Goal: Task Accomplishment & Management: Manage account settings

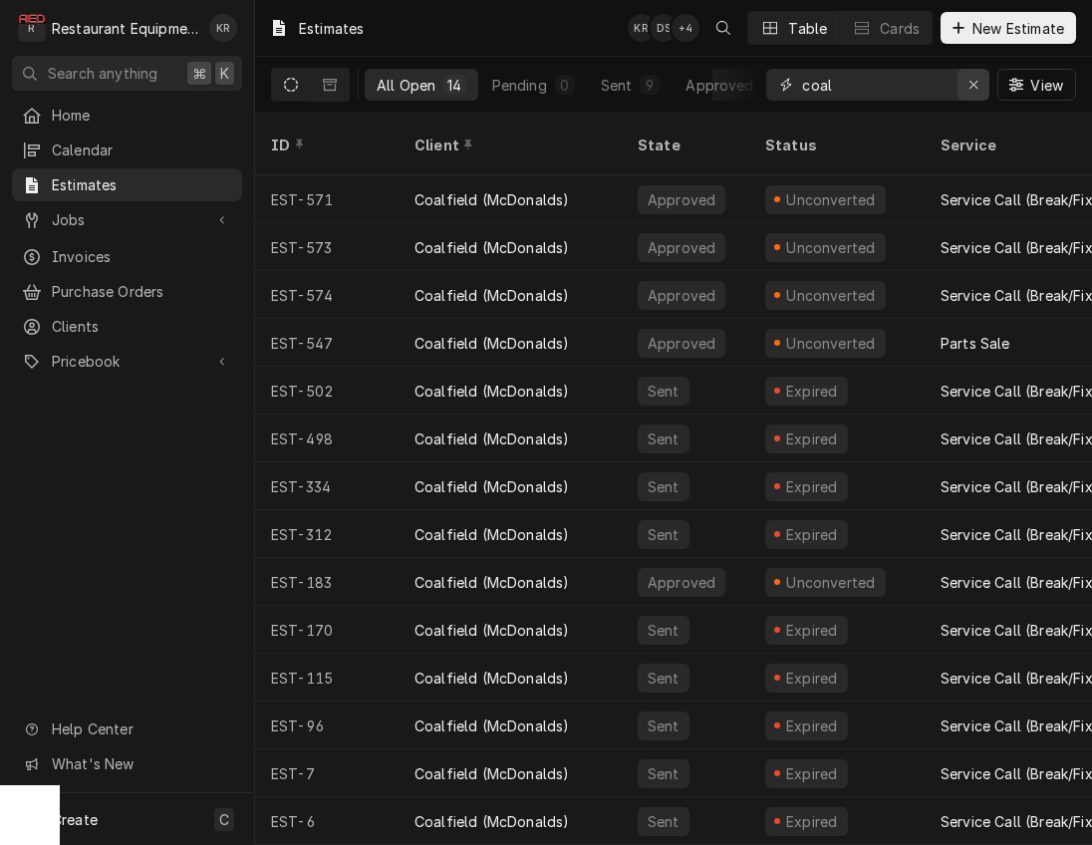
click at [970, 86] on icon "Erase input" at bounding box center [974, 85] width 11 height 14
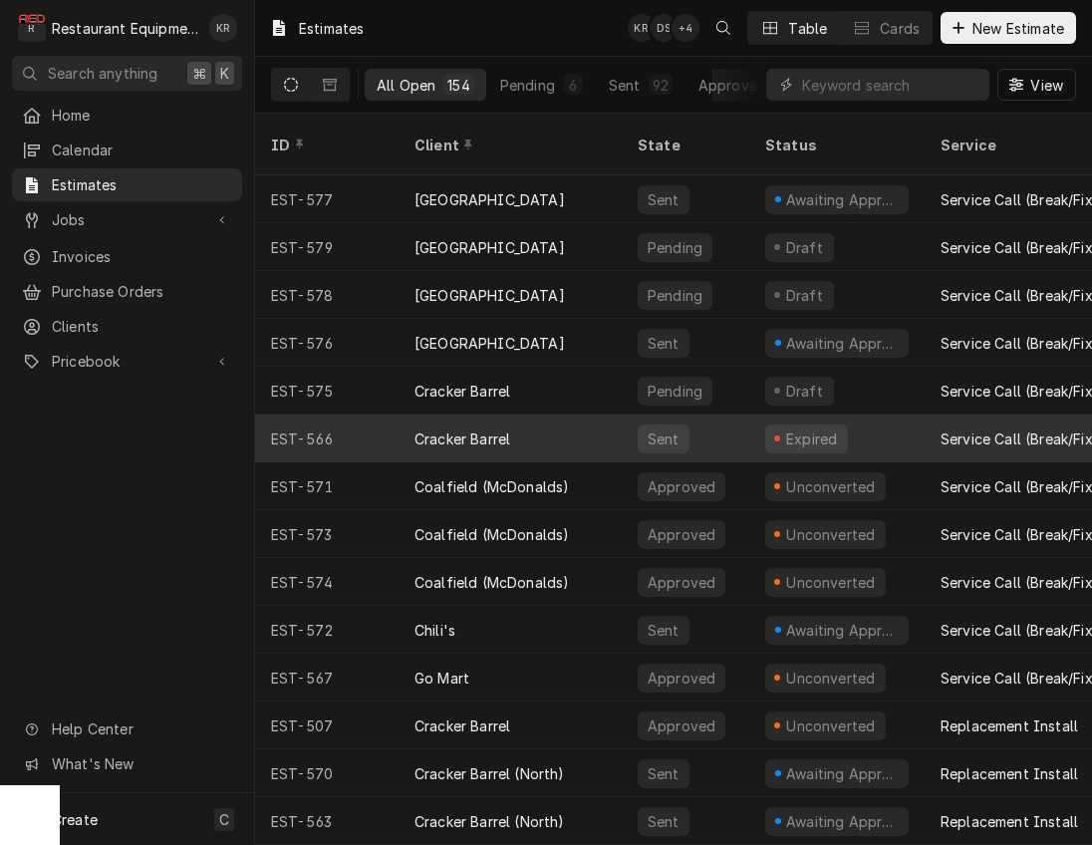
click at [417, 429] on div "Cracker Barrel" at bounding box center [463, 439] width 96 height 21
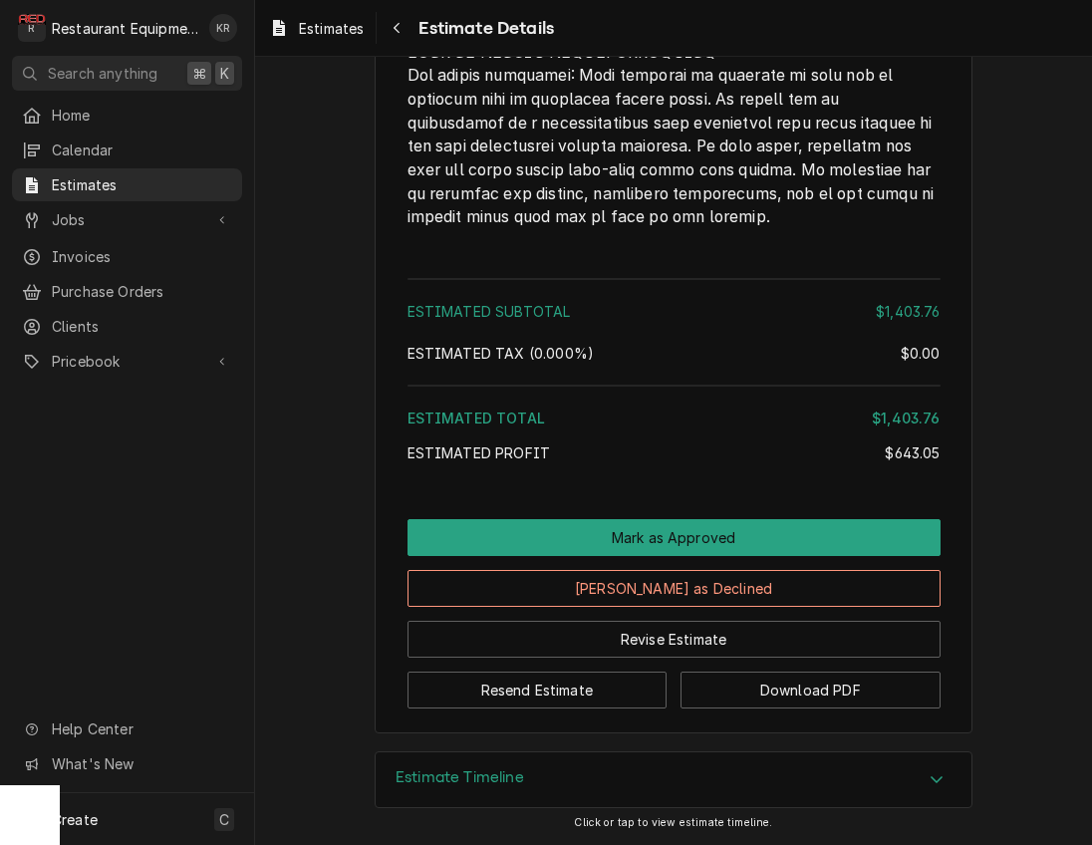
scroll to position [4497, 0]
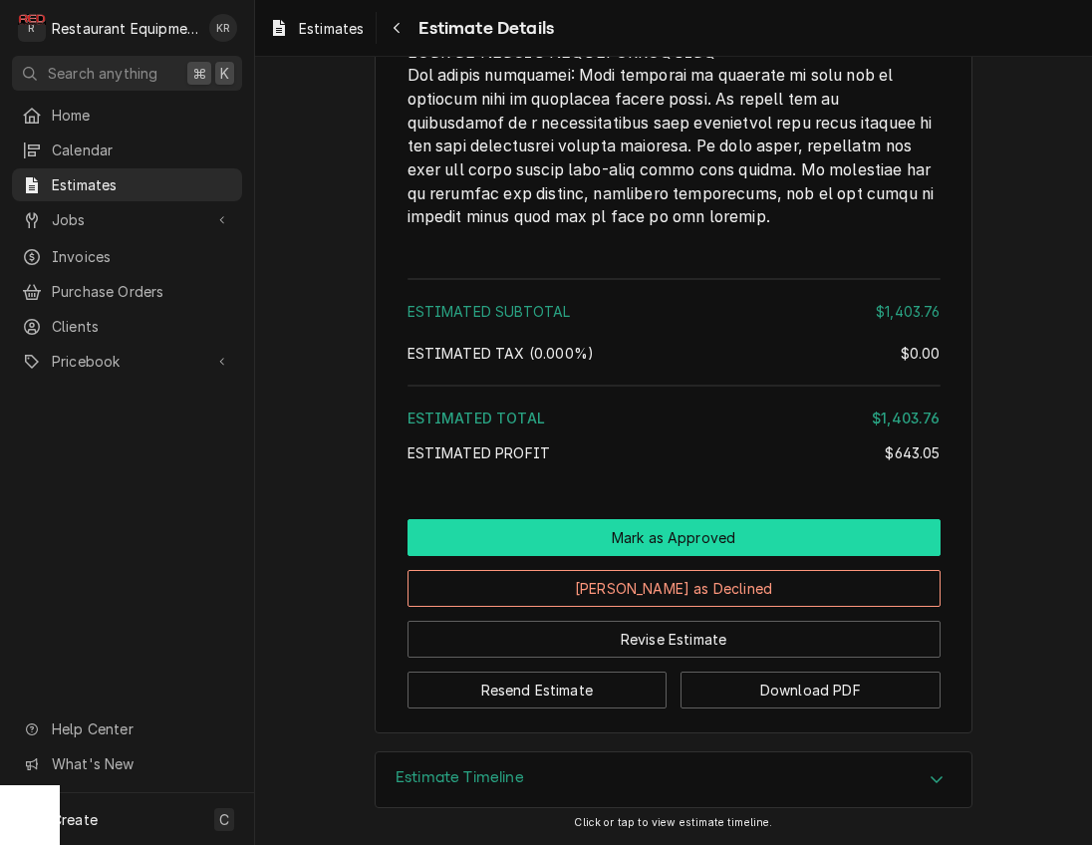
click at [663, 539] on button "Mark as Approved" at bounding box center [674, 537] width 533 height 37
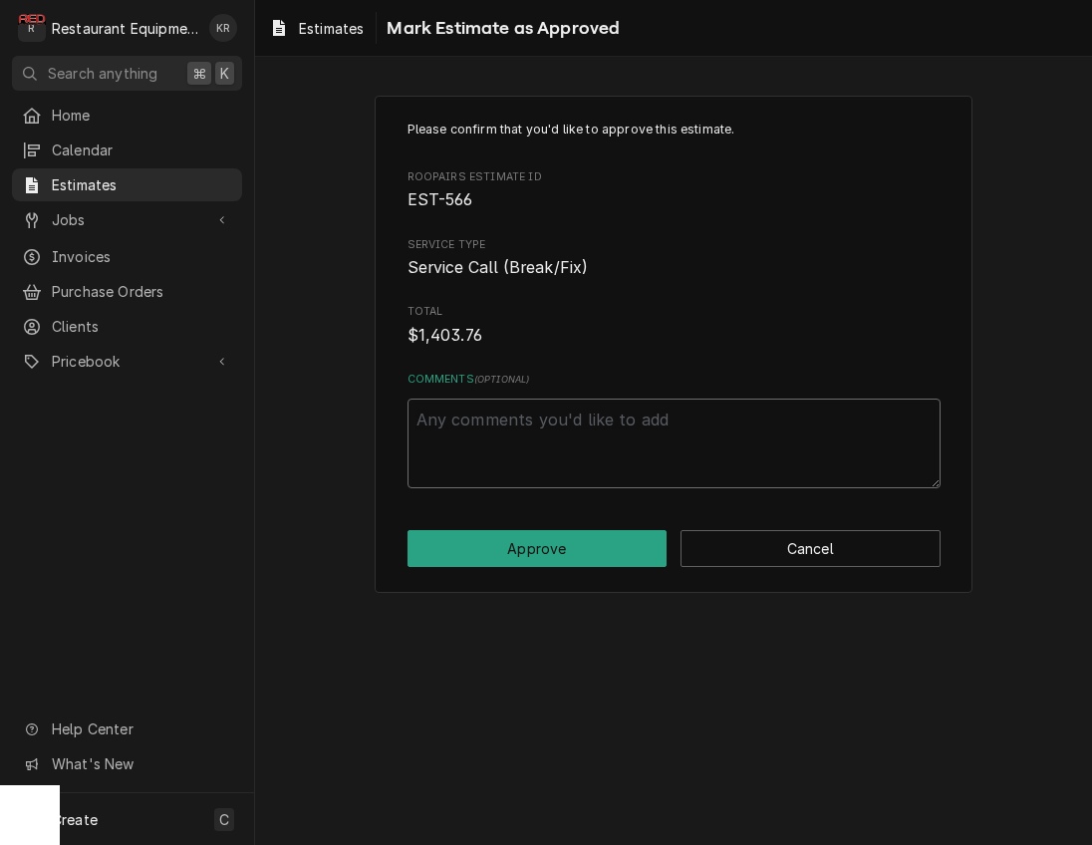
click at [525, 440] on textarea "Comments ( optional )" at bounding box center [674, 444] width 533 height 90
type textarea "x"
type textarea "9"
type textarea "x"
type textarea "9/"
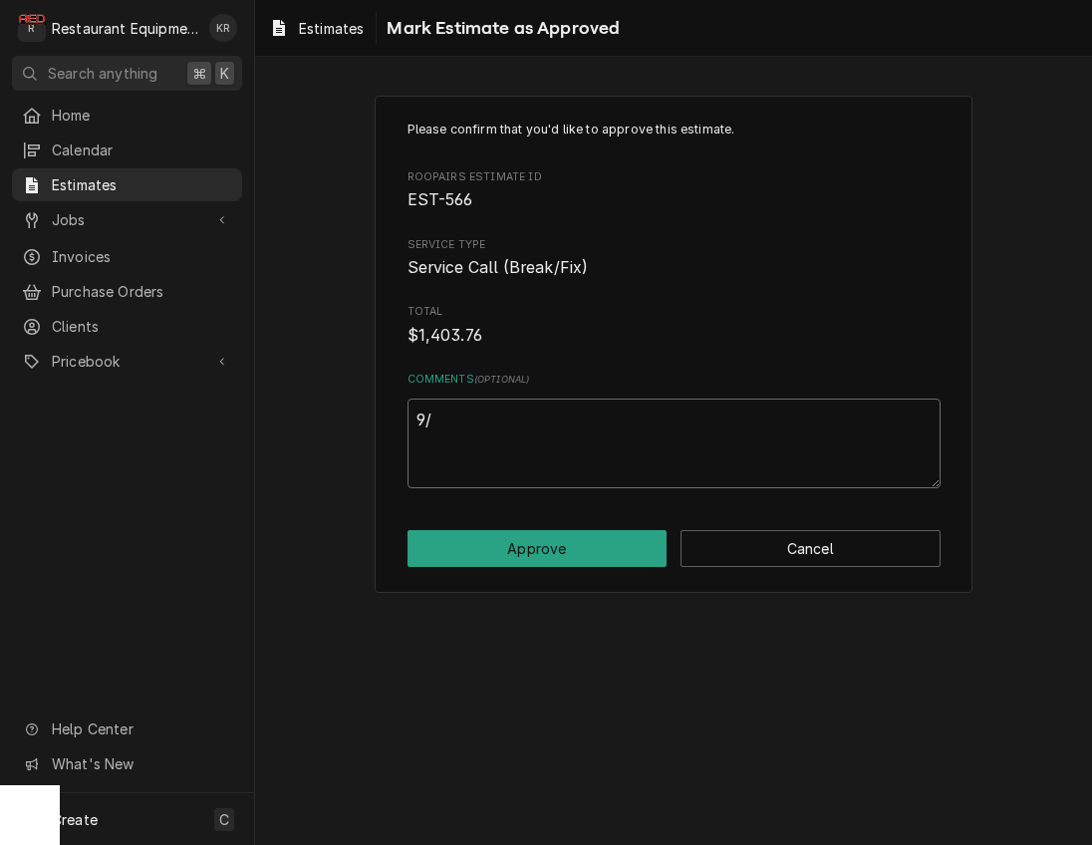
type textarea "x"
type textarea "9/1"
type textarea "x"
type textarea "9/16"
click at [543, 555] on button "Approve" at bounding box center [538, 548] width 260 height 37
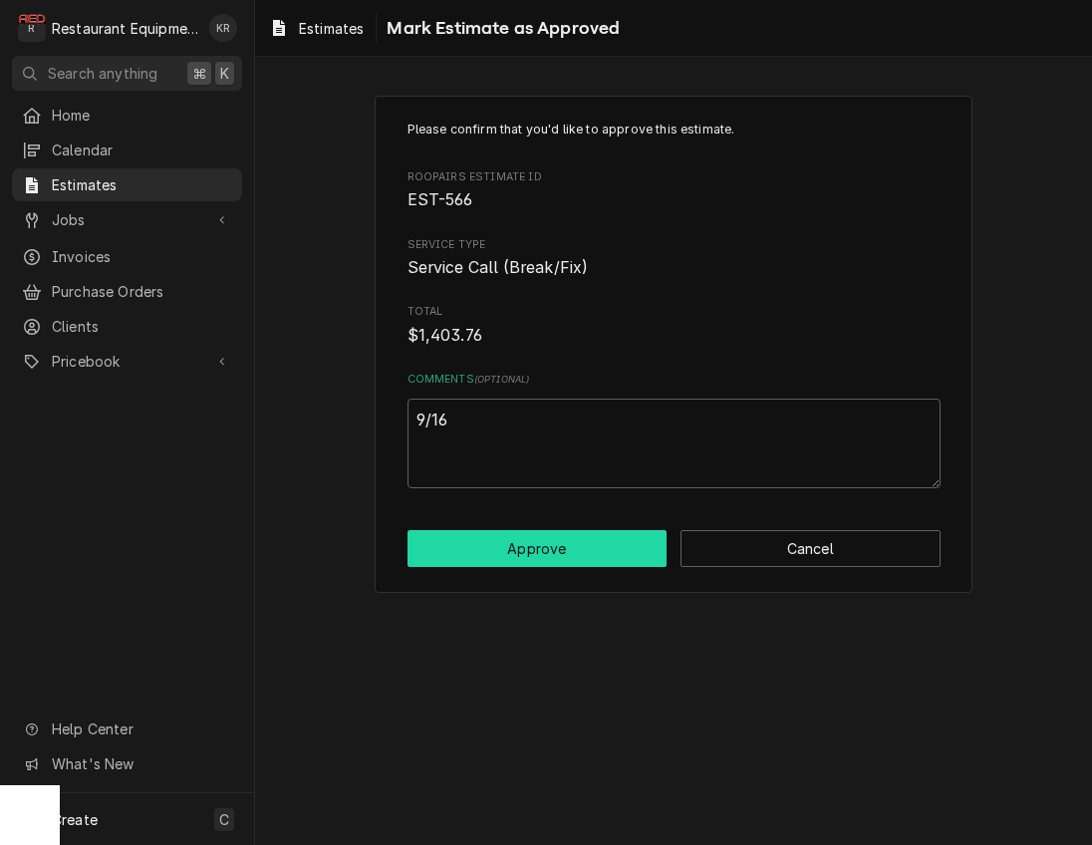
type textarea "x"
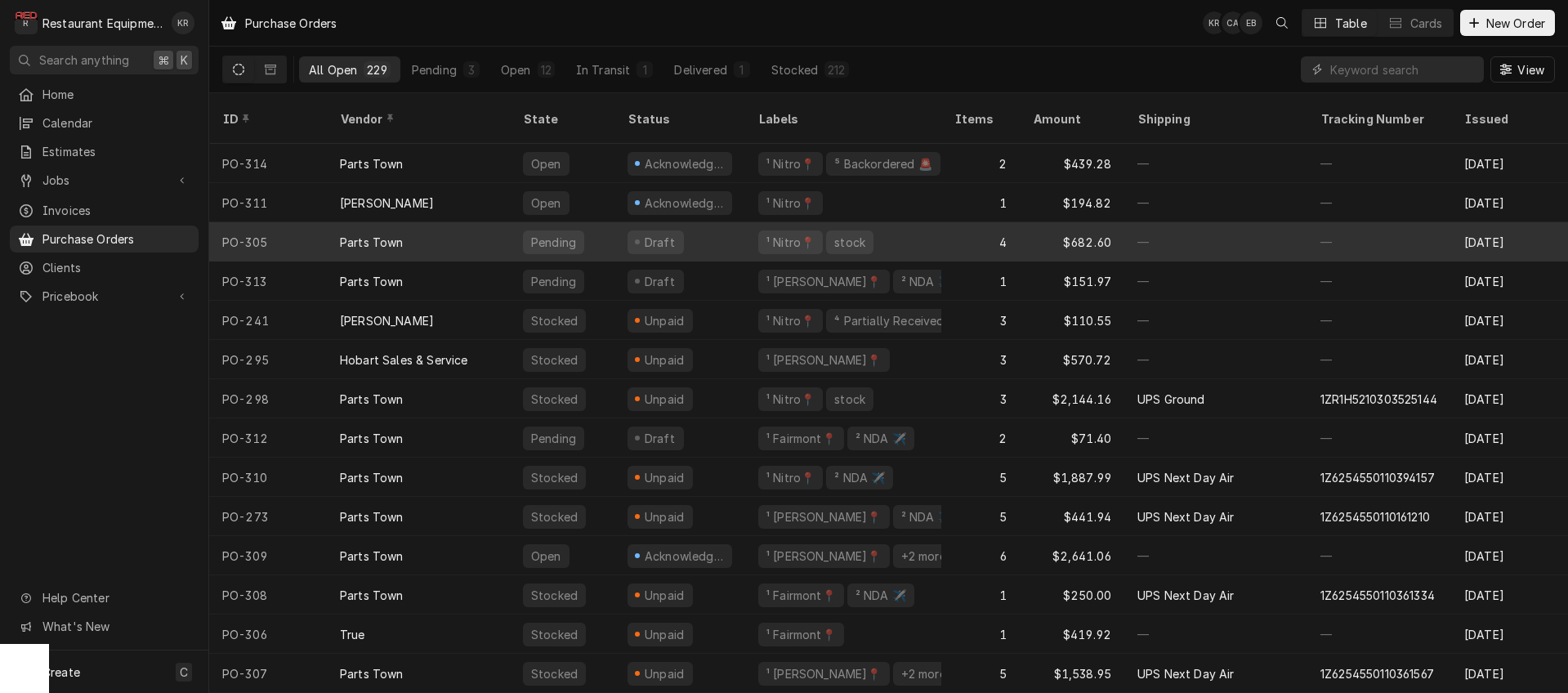
click at [592, 222] on div "Pending" at bounding box center [563, 242] width 105 height 39
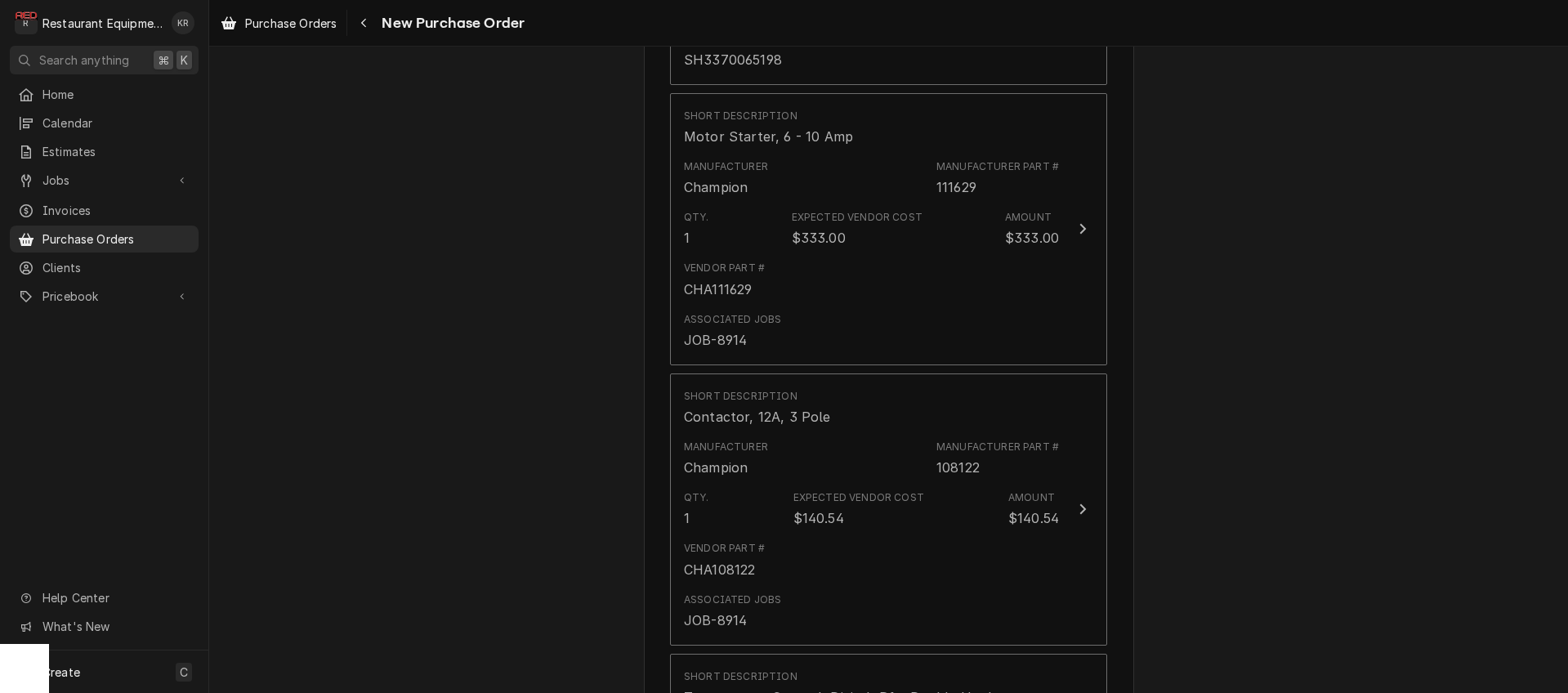
scroll to position [938, 0]
type textarea "x"
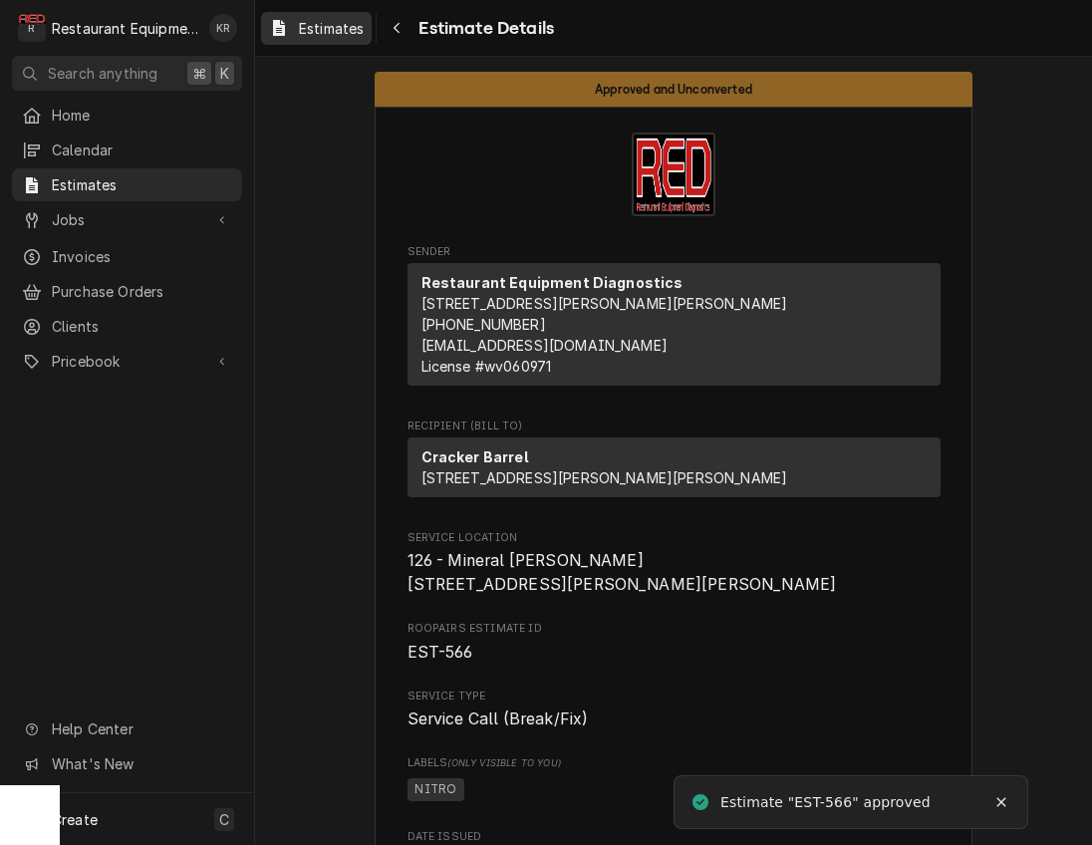
click at [330, 36] on span "Estimates" at bounding box center [331, 28] width 65 height 21
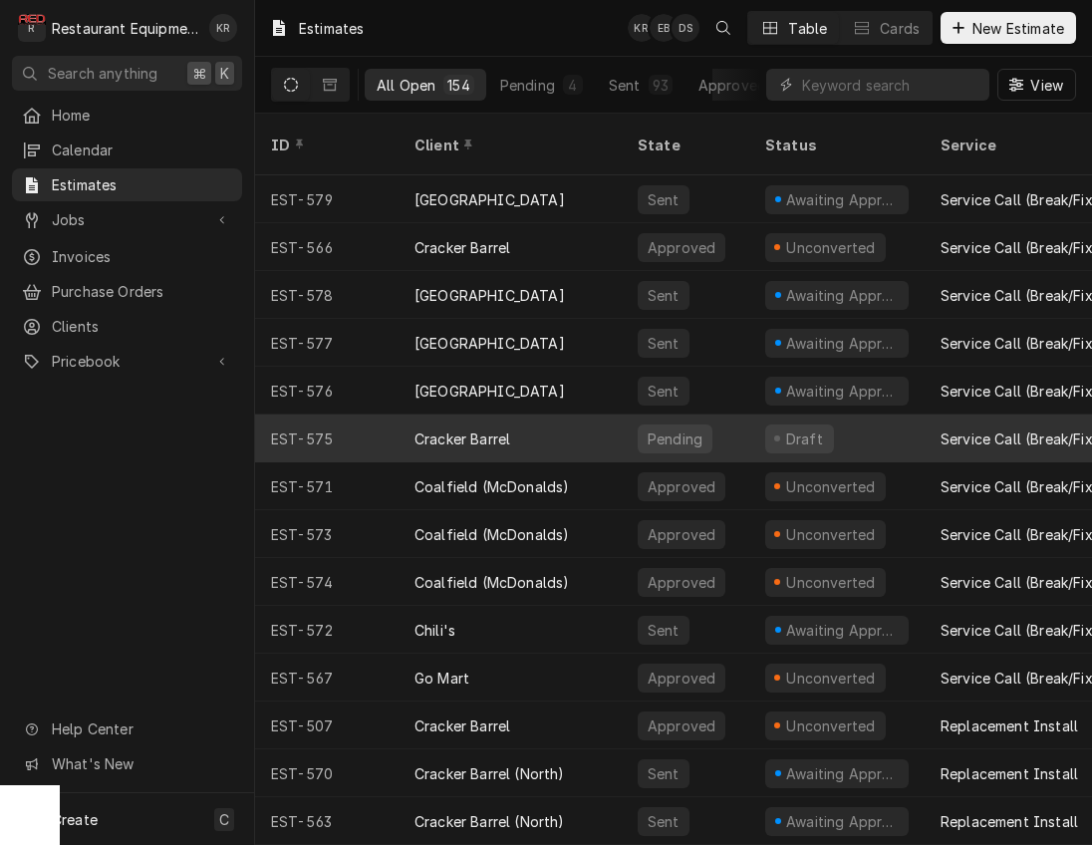
click at [532, 417] on div "Cracker Barrel" at bounding box center [510, 439] width 223 height 48
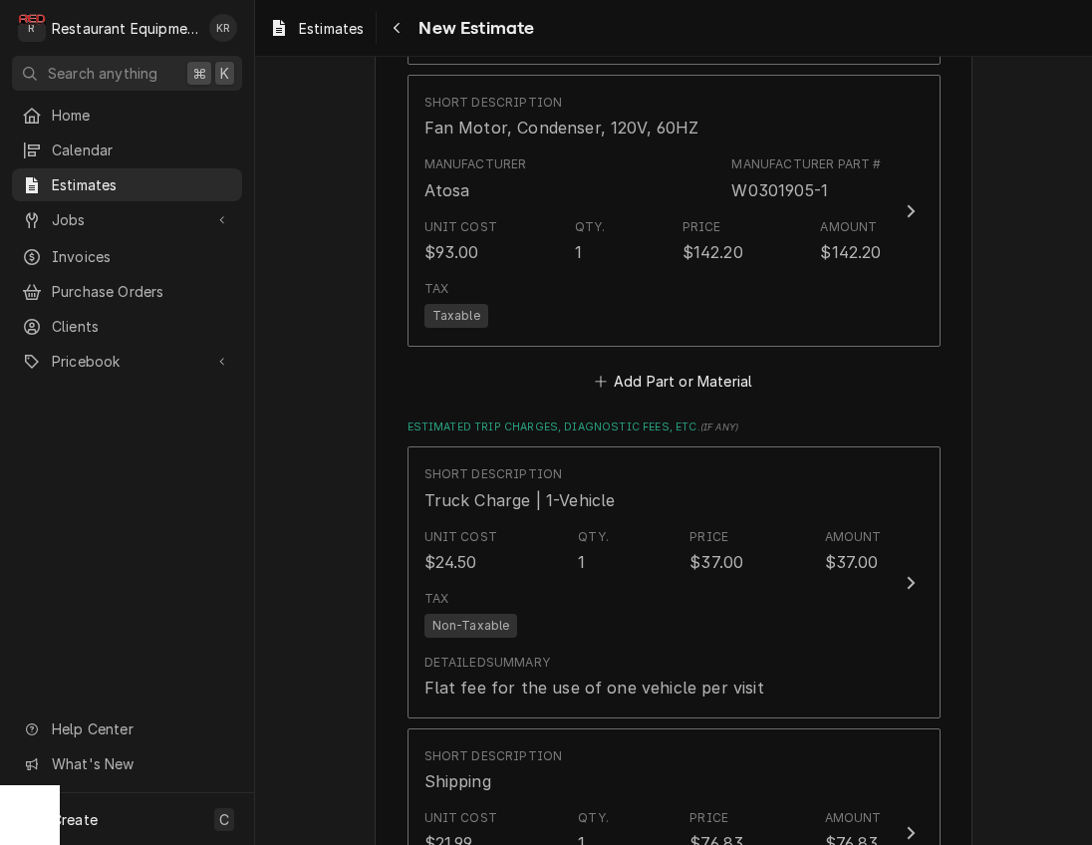
scroll to position [2470, 0]
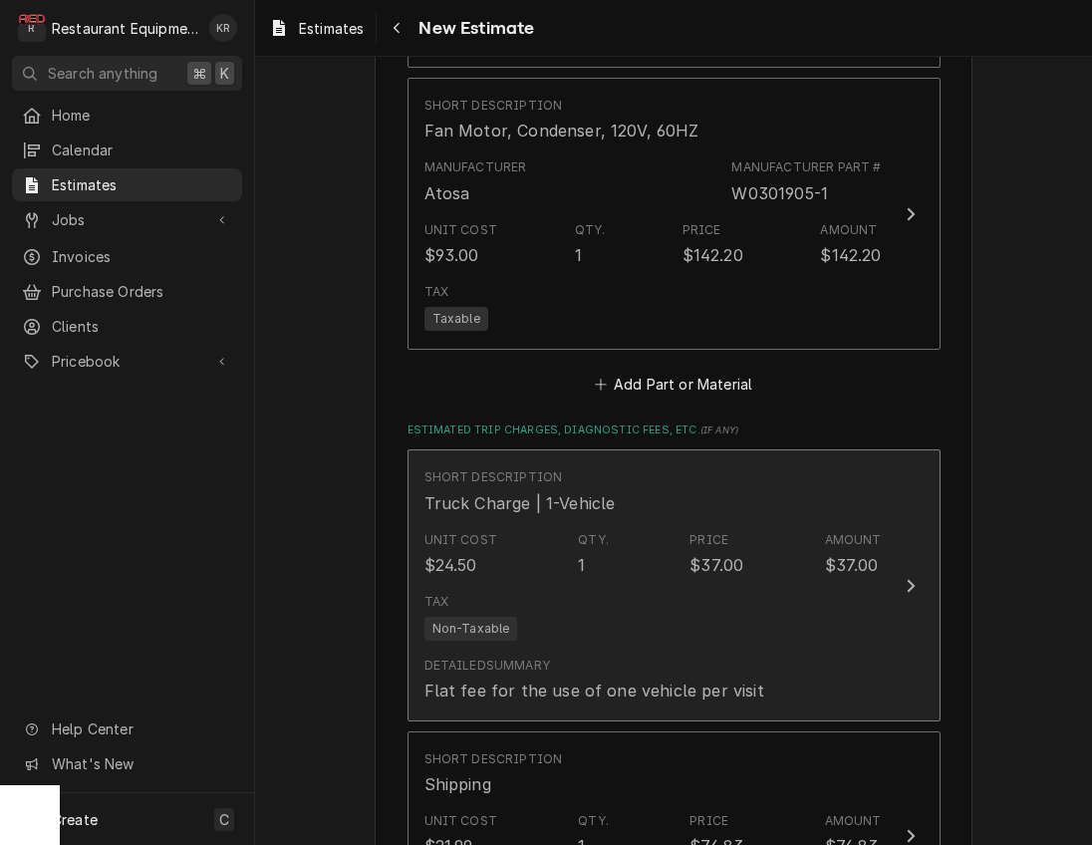
click at [827, 592] on div "Tax Non-Taxable" at bounding box center [653, 617] width 457 height 64
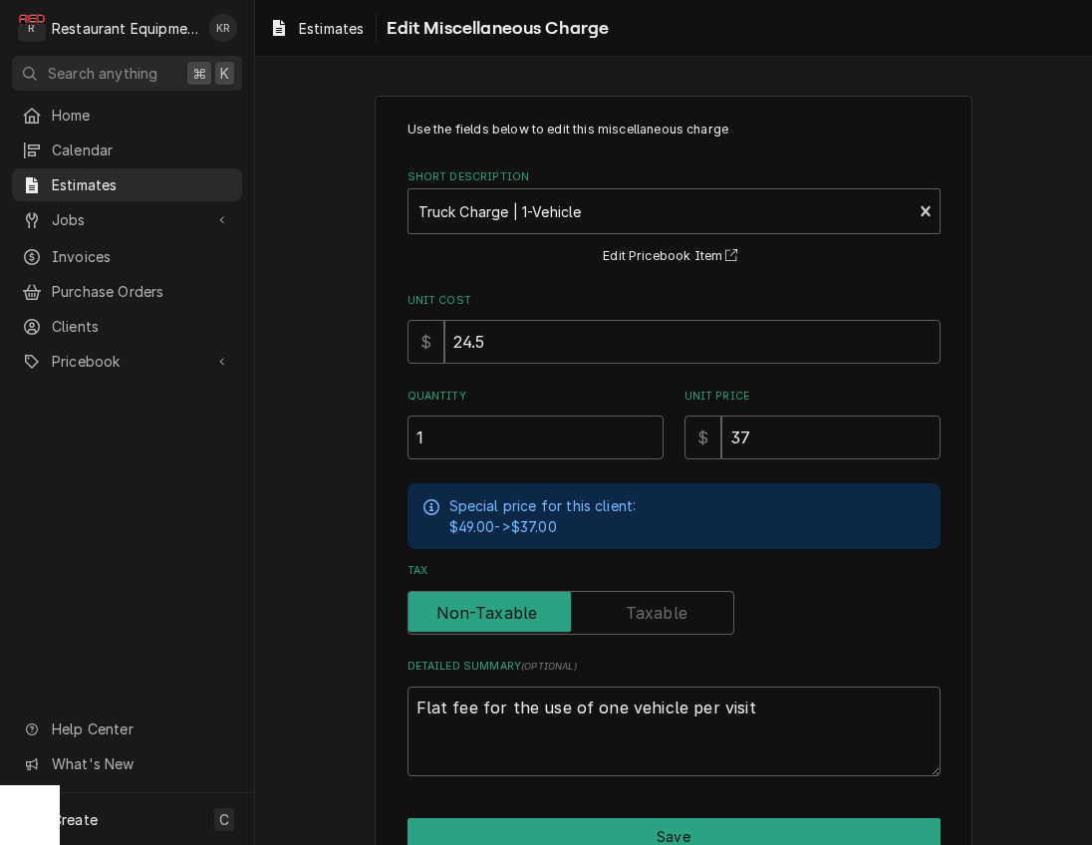
type textarea "x"
type input "1.5"
click at [650, 435] on input "1.5" at bounding box center [536, 438] width 256 height 44
type textarea "x"
type input "2"
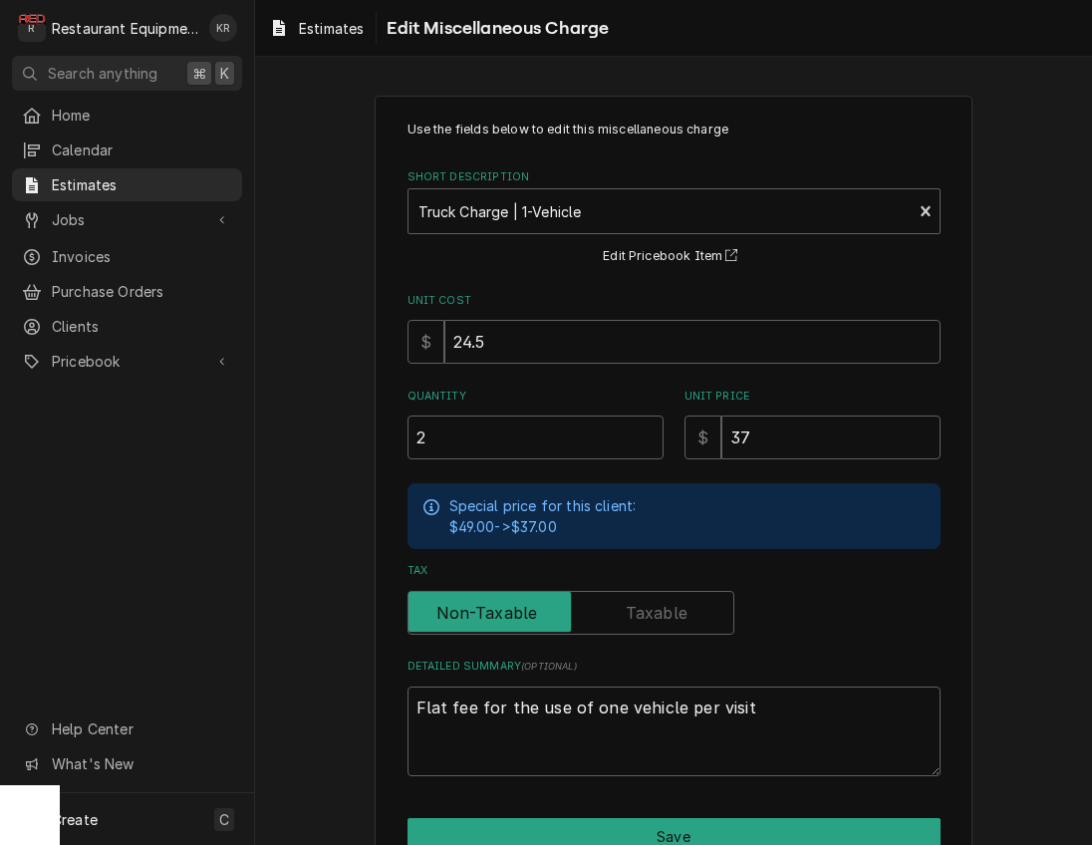
click at [650, 435] on input "2" at bounding box center [536, 438] width 256 height 44
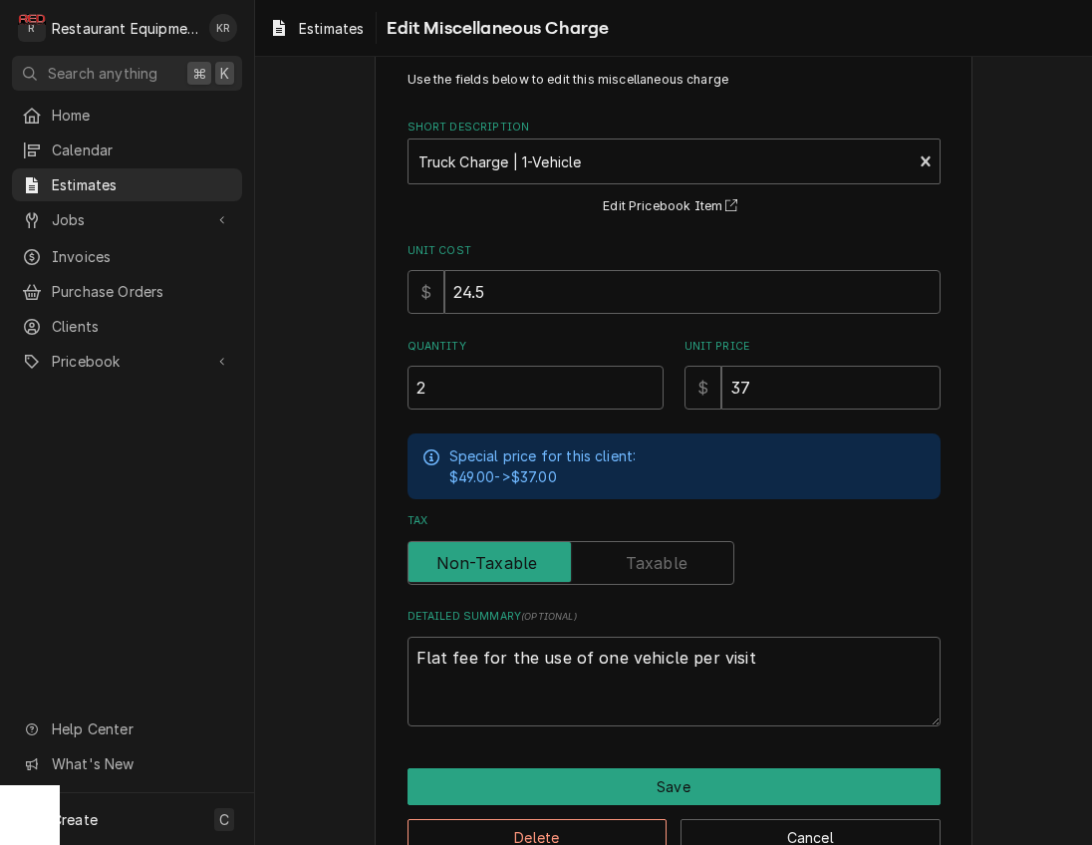
scroll to position [102, 0]
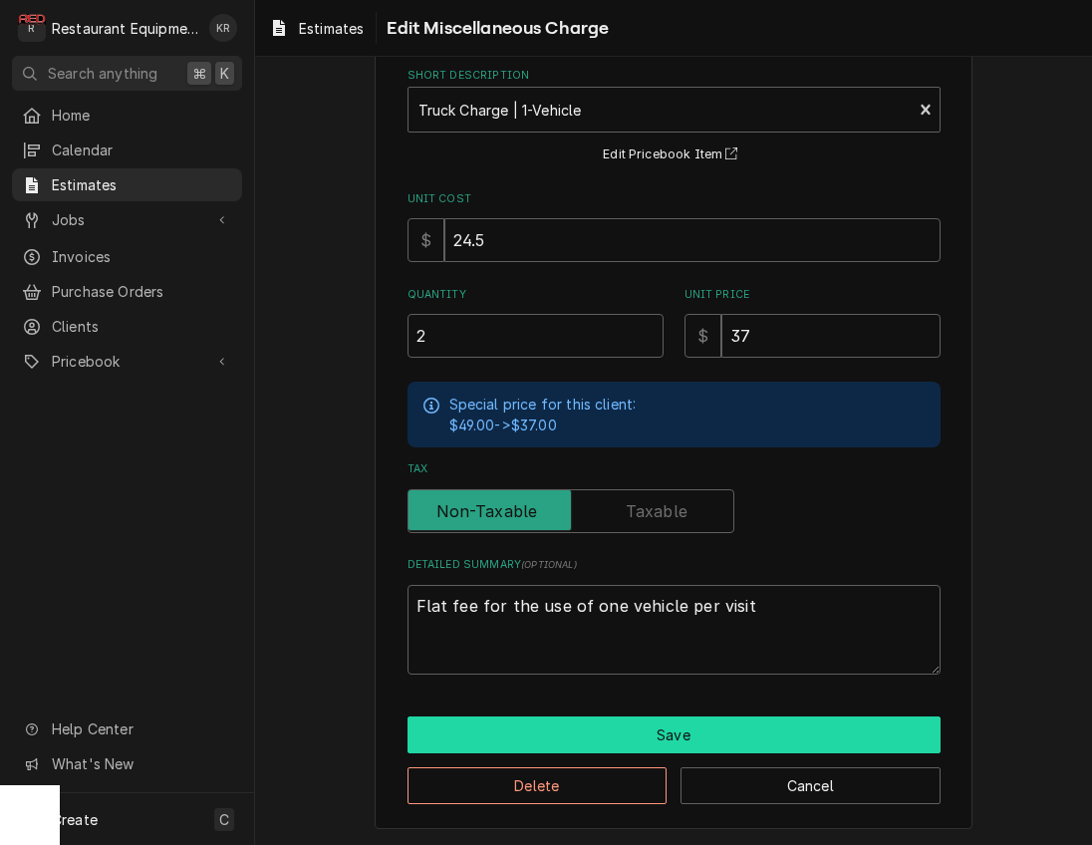
click at [700, 743] on button "Save" at bounding box center [674, 735] width 533 height 37
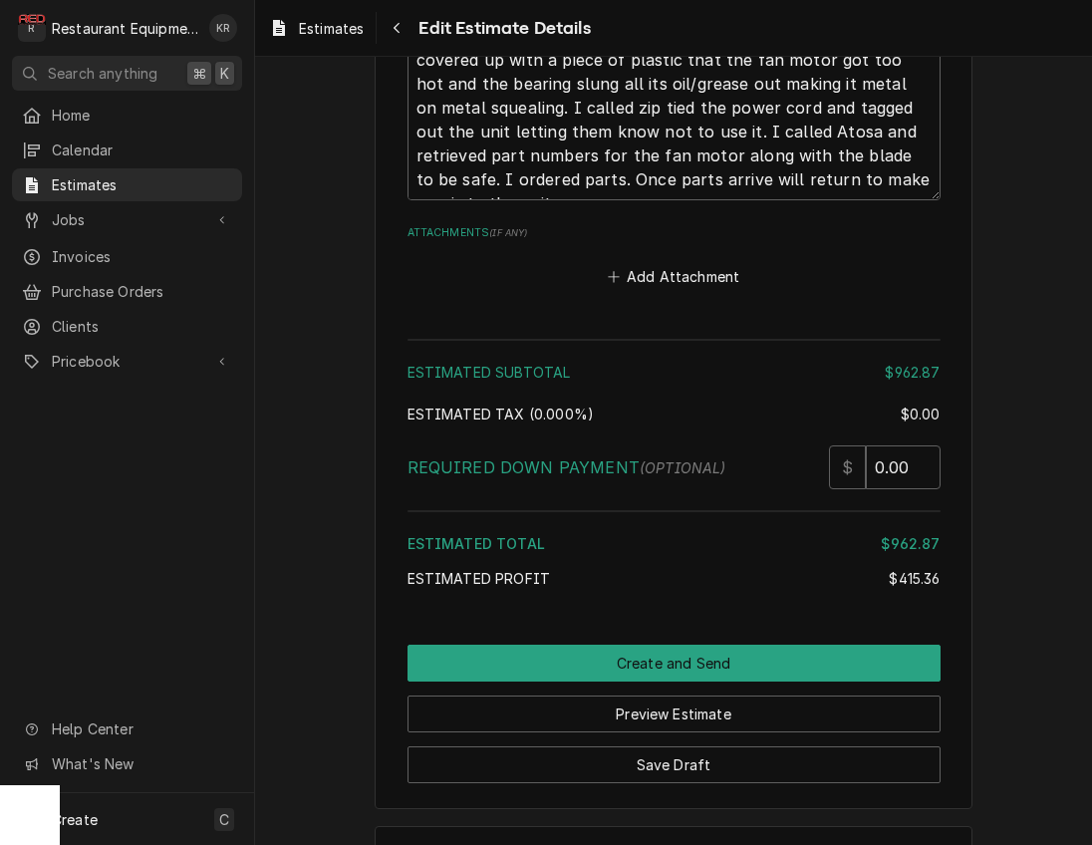
scroll to position [4334, 0]
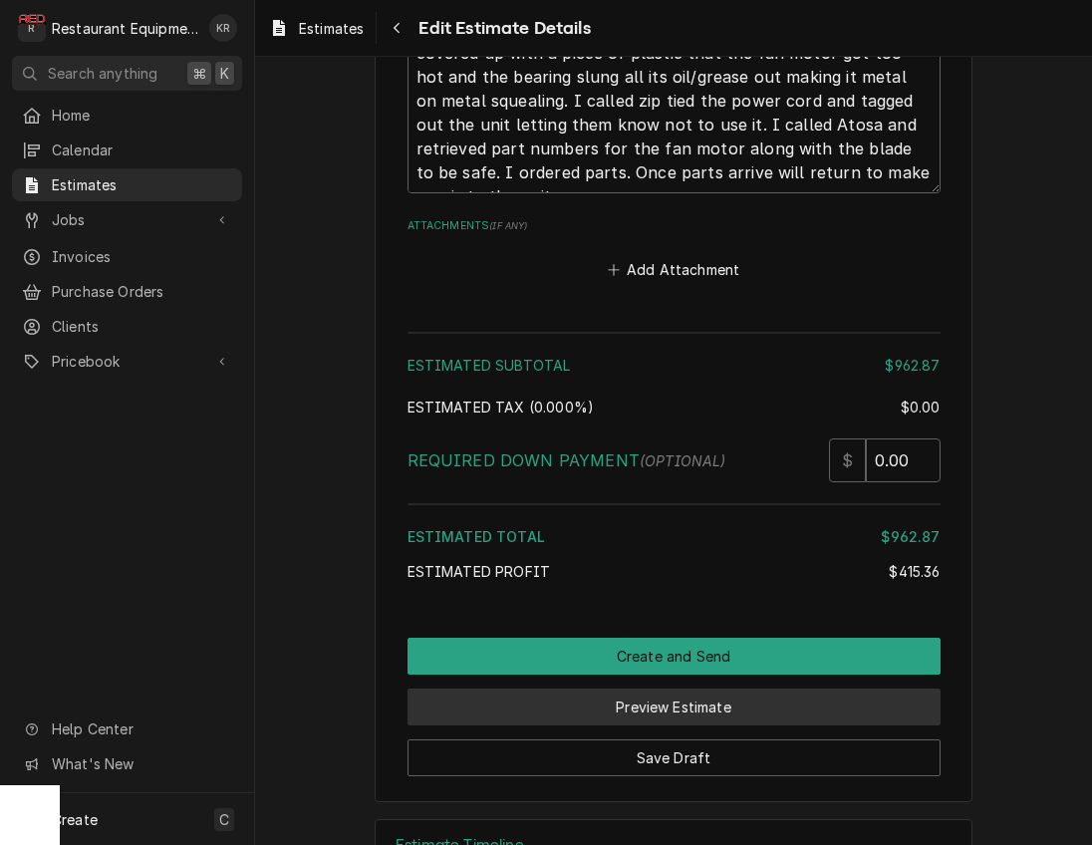
click at [698, 705] on button "Preview Estimate" at bounding box center [674, 707] width 533 height 37
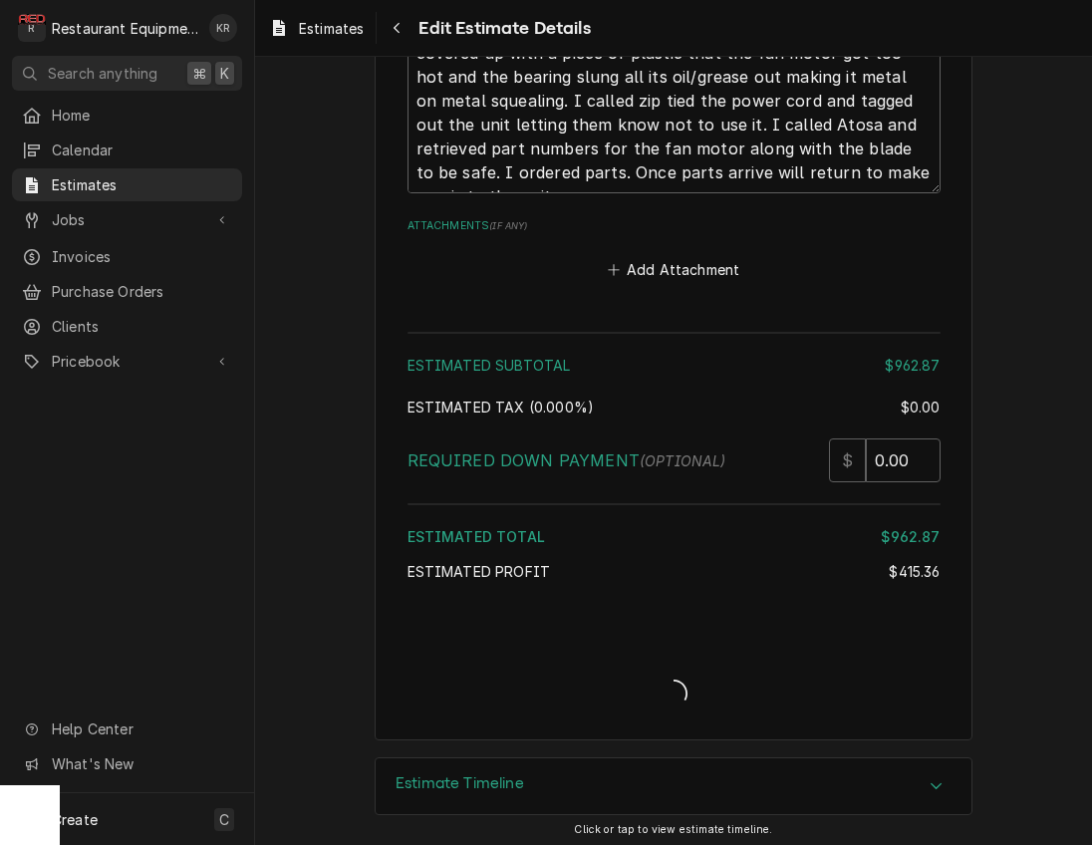
type textarea "x"
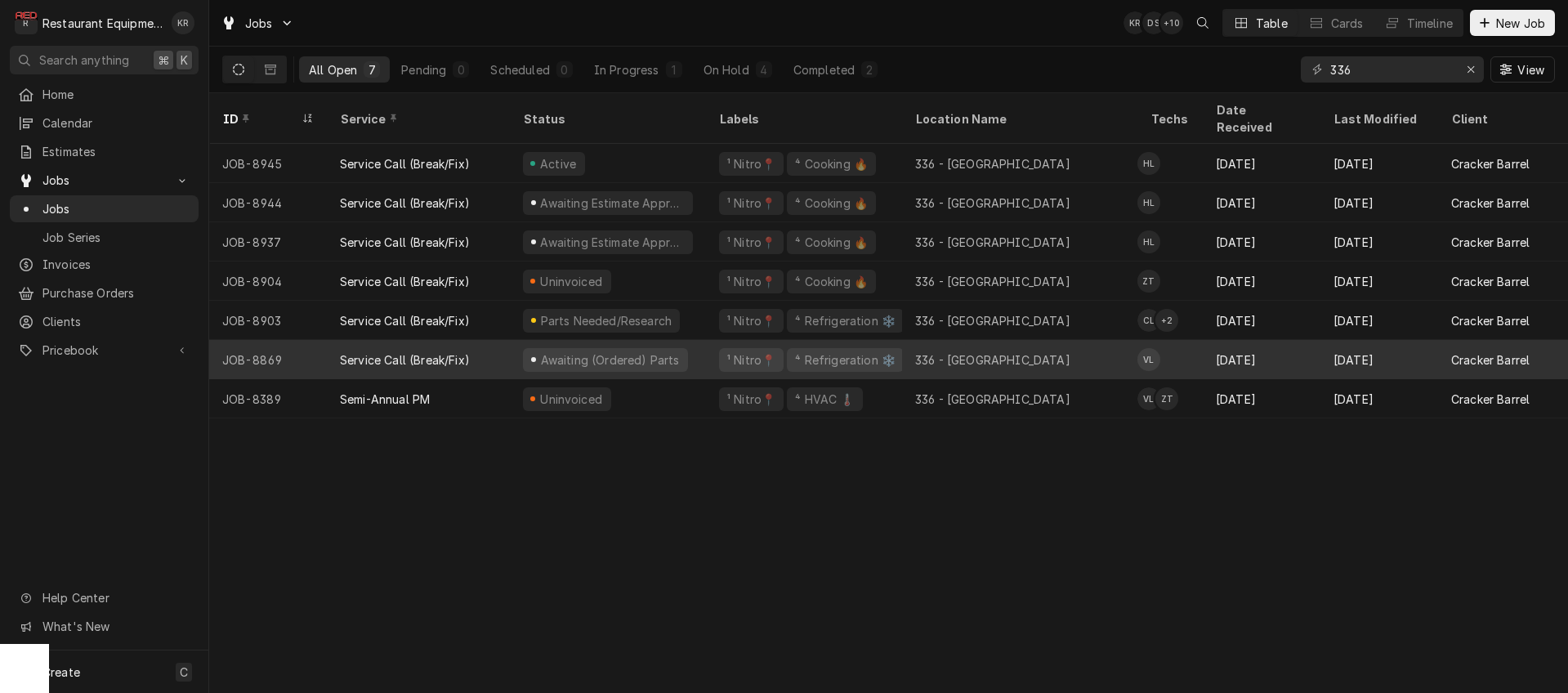
type input "336"
click at [1252, 347] on div "Sep 12" at bounding box center [1262, 360] width 118 height 39
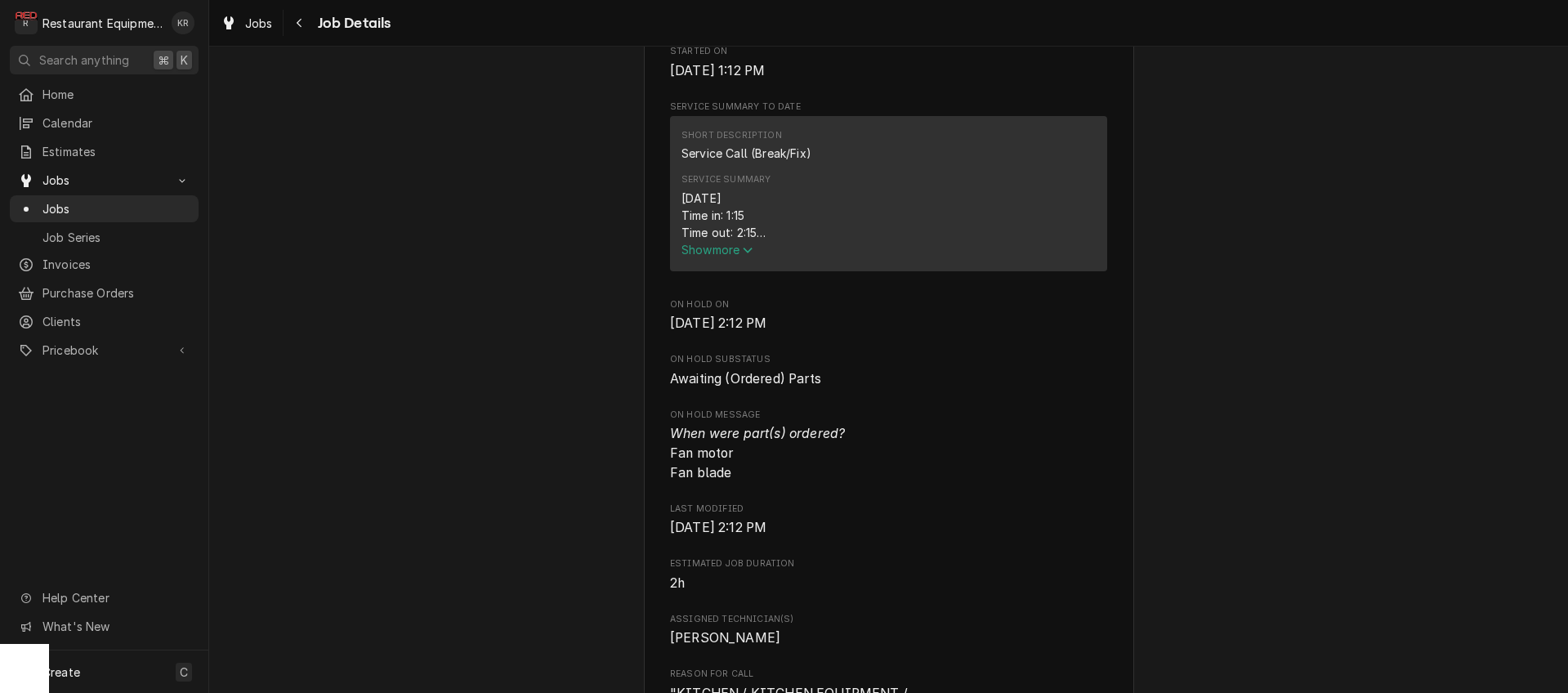
scroll to position [602, 0]
click at [733, 254] on span "Show more" at bounding box center [718, 247] width 72 height 14
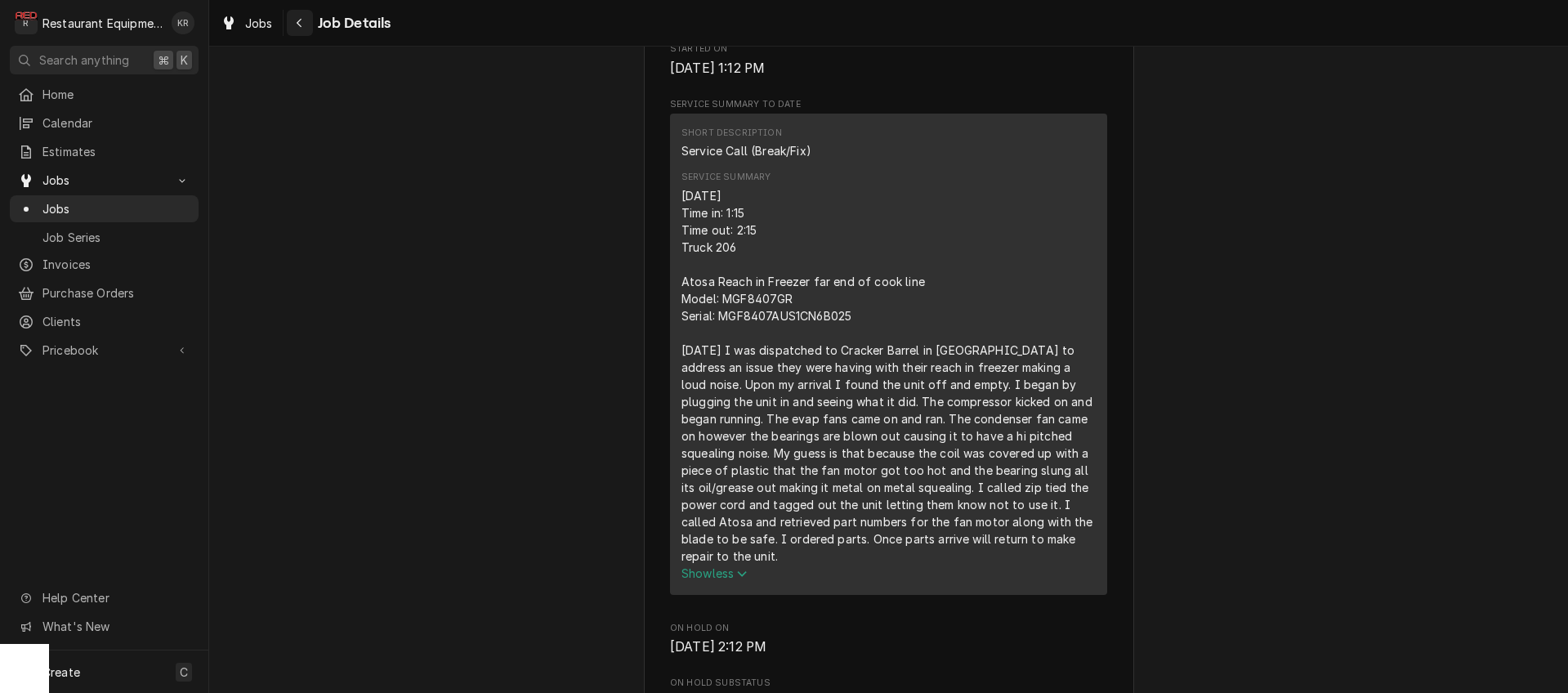
click at [298, 26] on icon "Navigate back" at bounding box center [299, 23] width 7 height 11
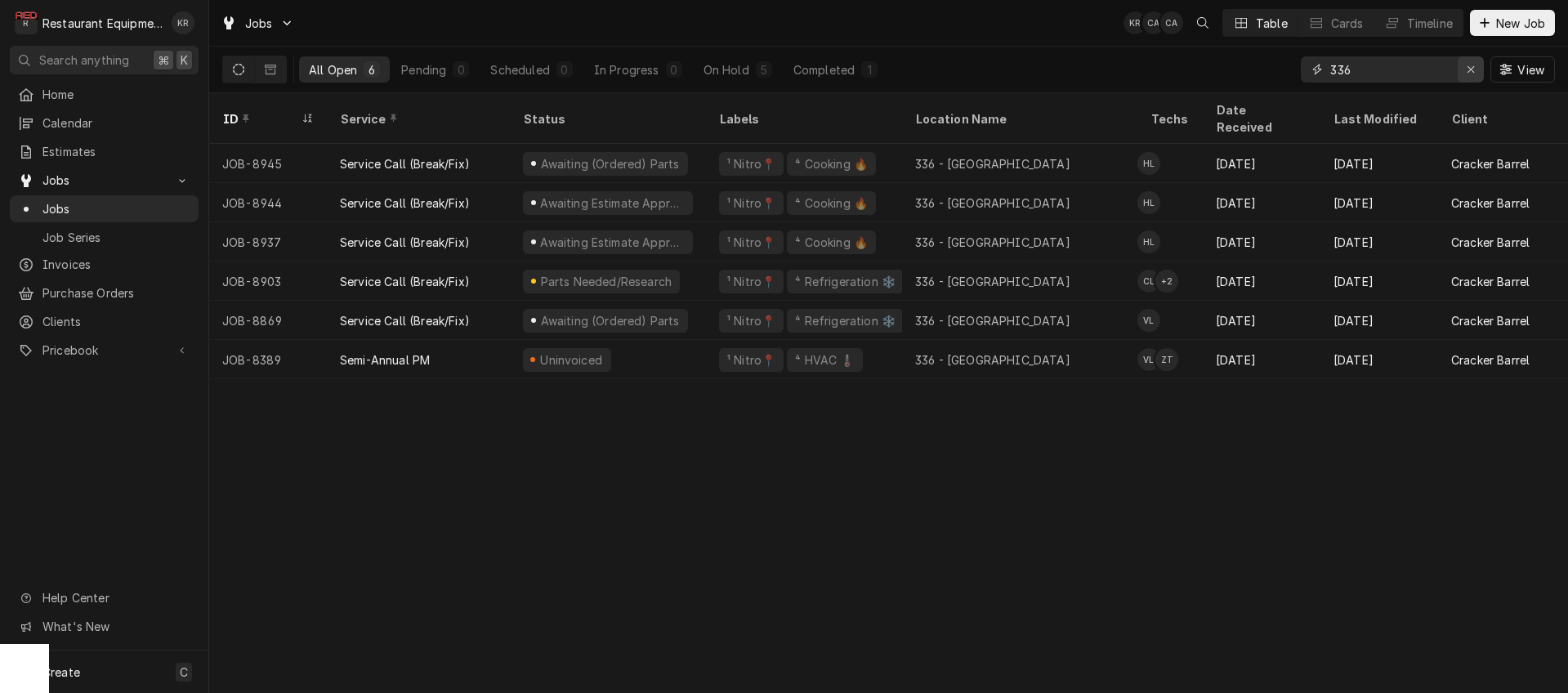
click at [1466, 66] on div "Erase input" at bounding box center [1471, 70] width 16 height 16
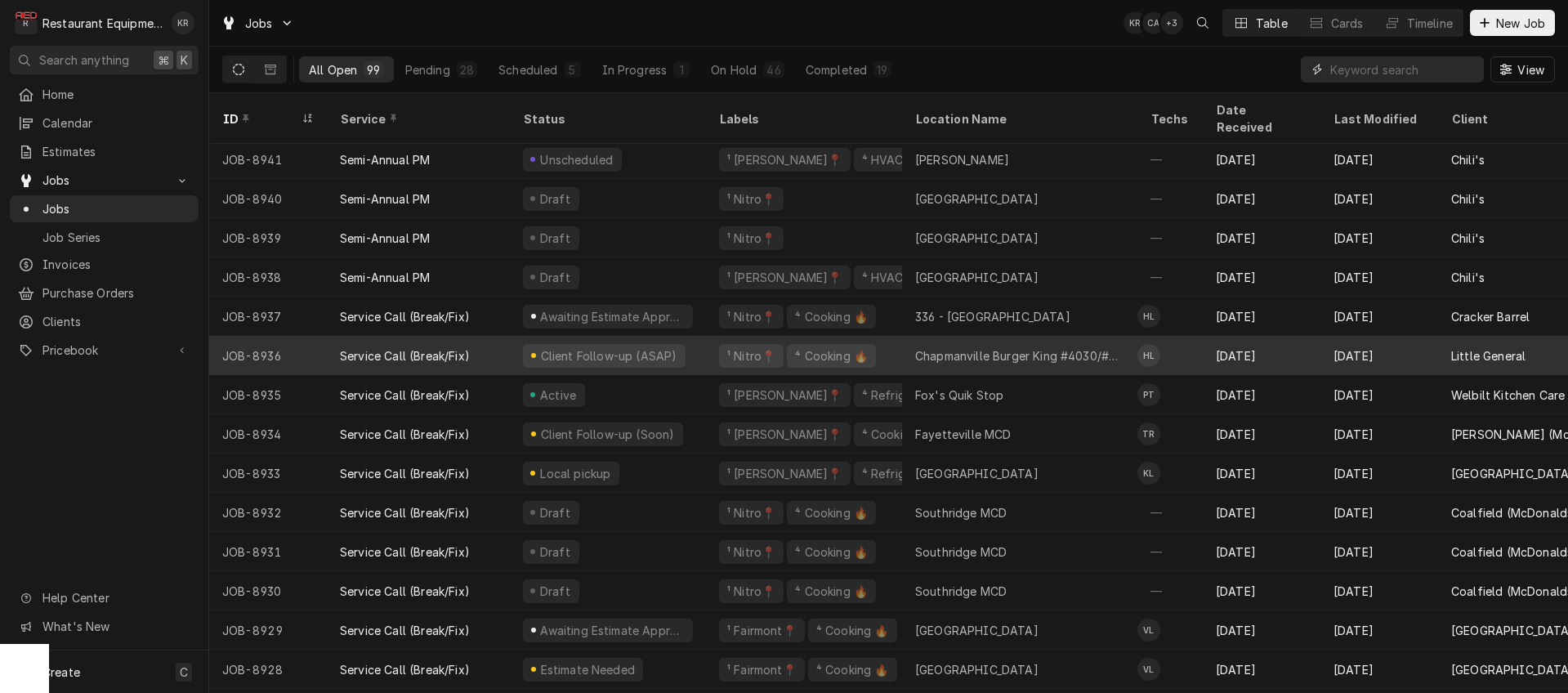
scroll to position [207, 0]
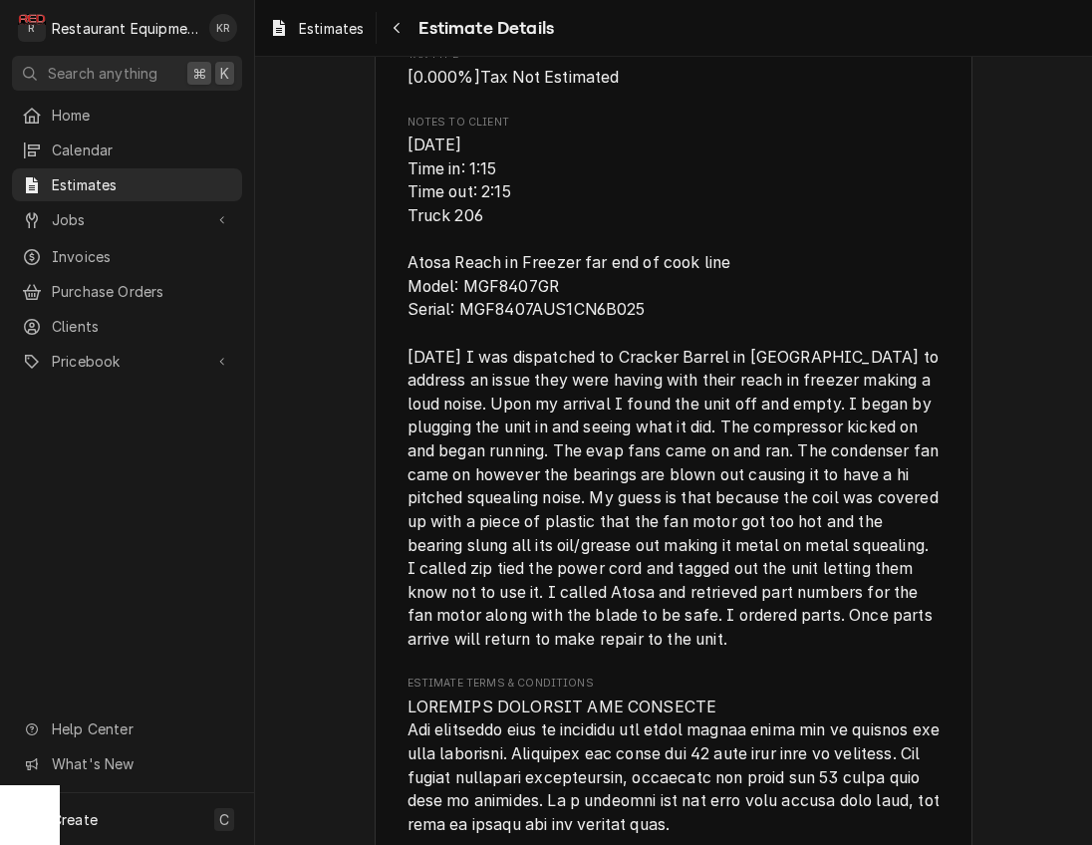
scroll to position [4110, 0]
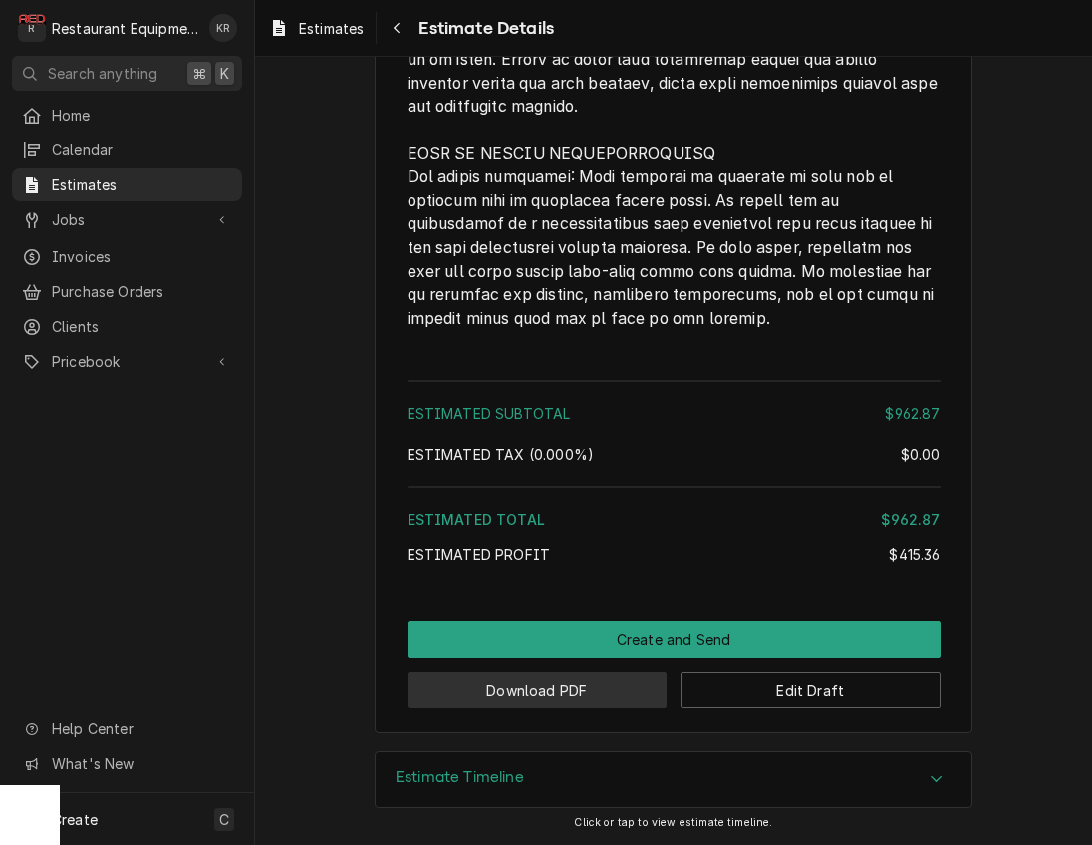
click at [615, 699] on button "Download PDF" at bounding box center [538, 690] width 260 height 37
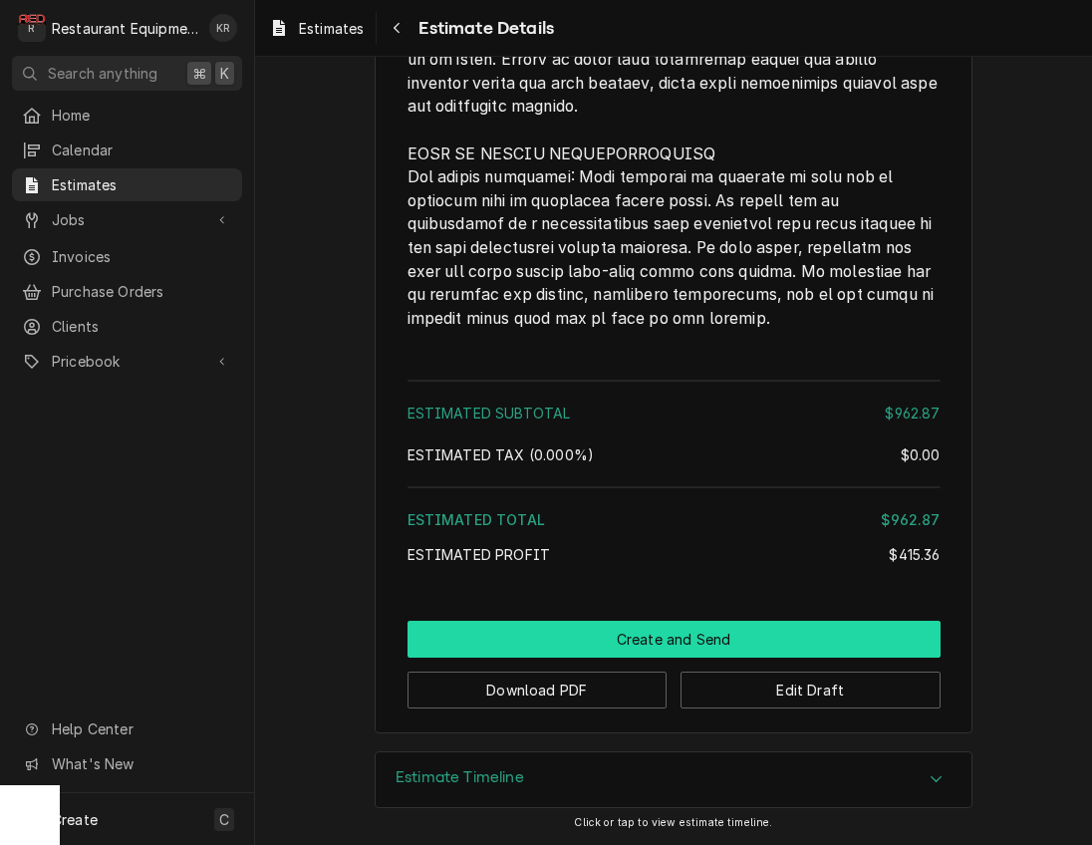
click at [690, 636] on button "Create and Send" at bounding box center [674, 639] width 533 height 37
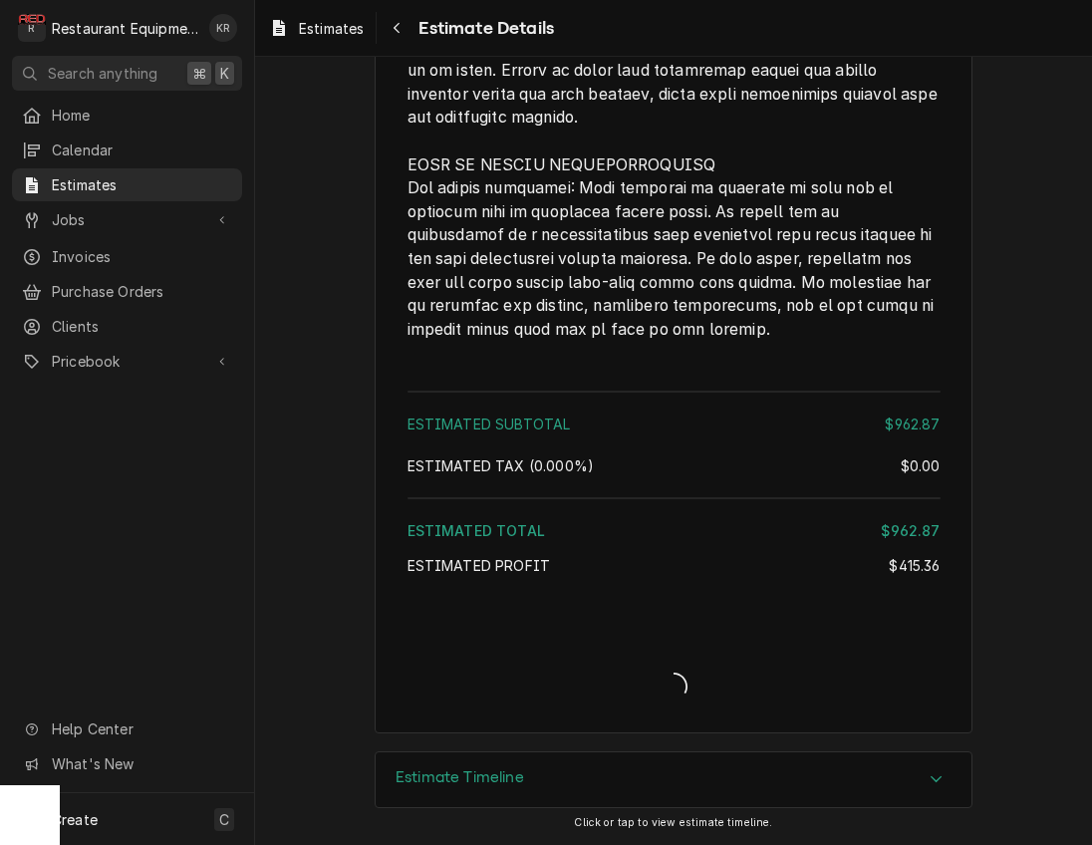
scroll to position [4089, 0]
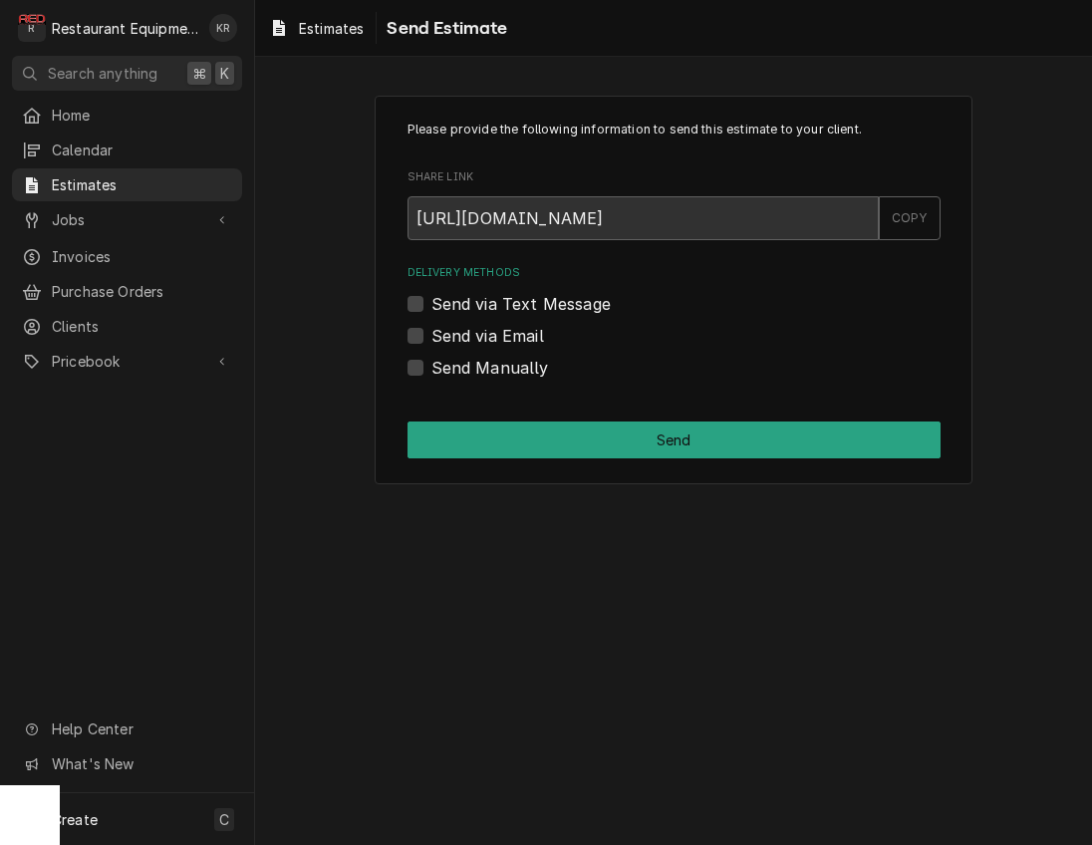
click at [416, 361] on div "Send Manually" at bounding box center [674, 368] width 533 height 24
click at [432, 370] on label "Send Manually" at bounding box center [491, 368] width 118 height 24
click at [432, 370] on input "Send Manually" at bounding box center [698, 378] width 533 height 44
checkbox input "true"
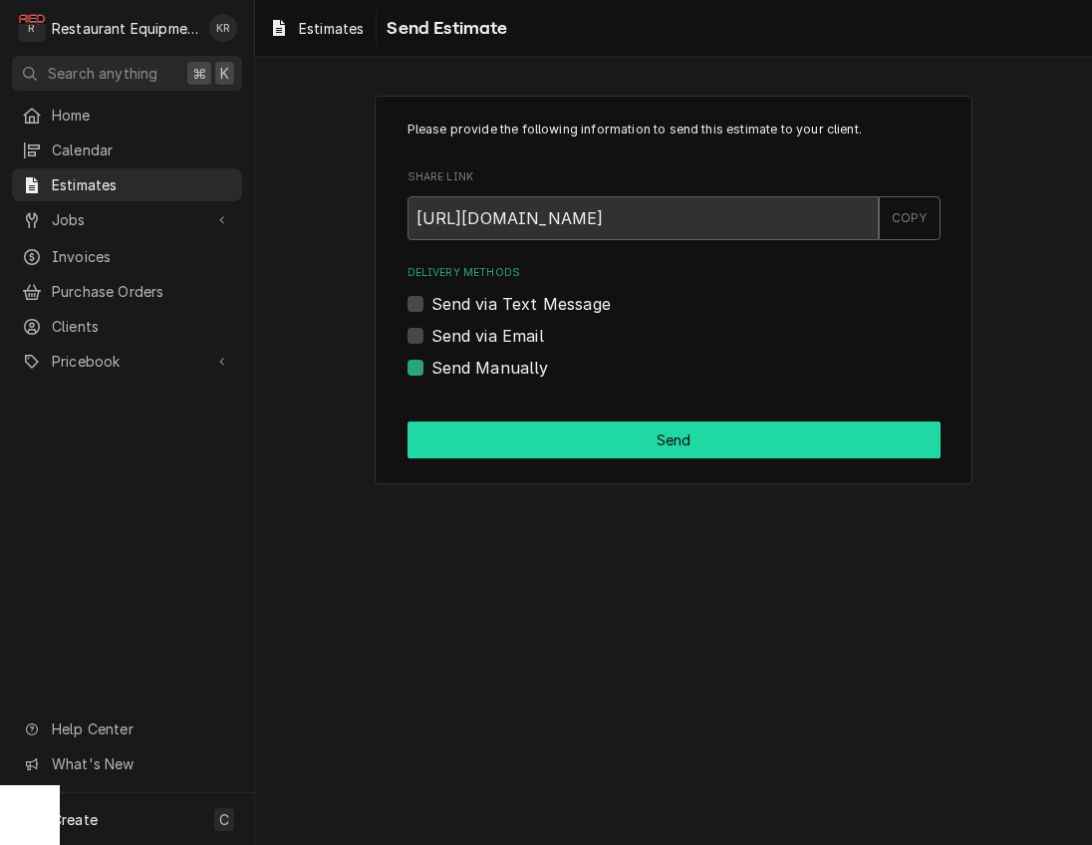
click at [505, 432] on button "Send" at bounding box center [674, 440] width 533 height 37
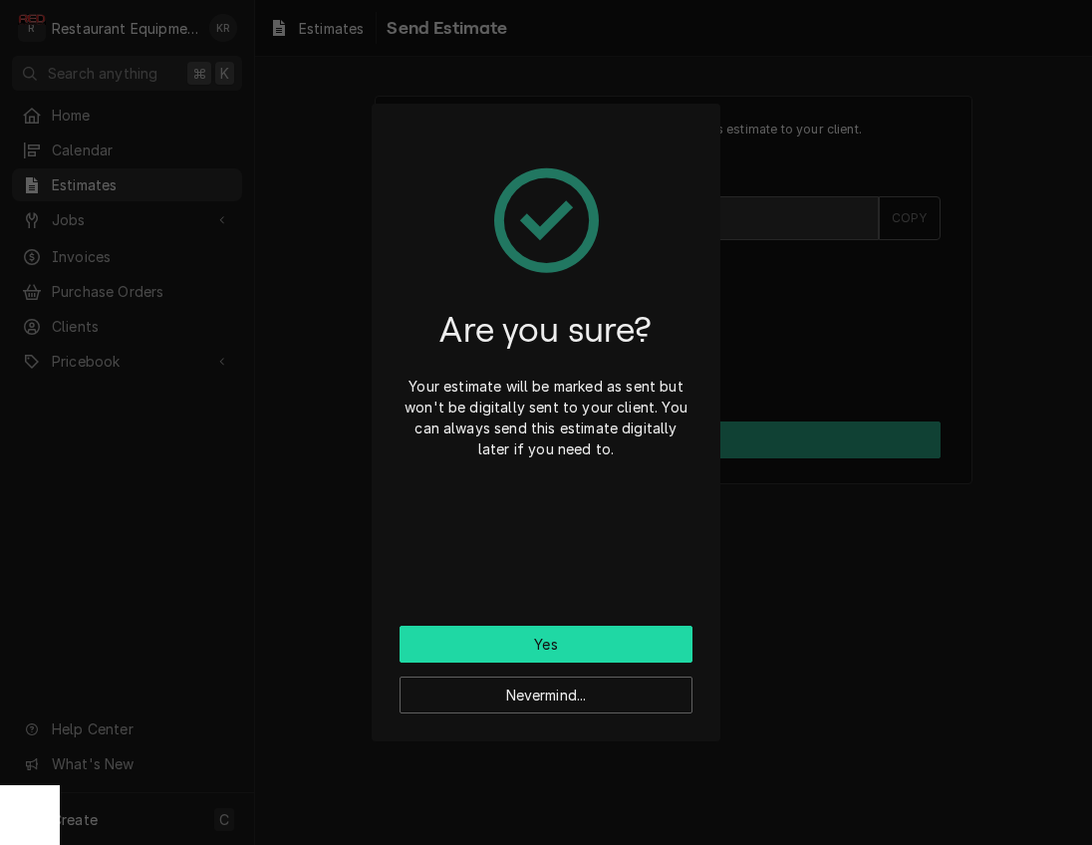
click at [557, 644] on button "Yes" at bounding box center [546, 644] width 293 height 37
